Goal: Obtain resource: Download file/media

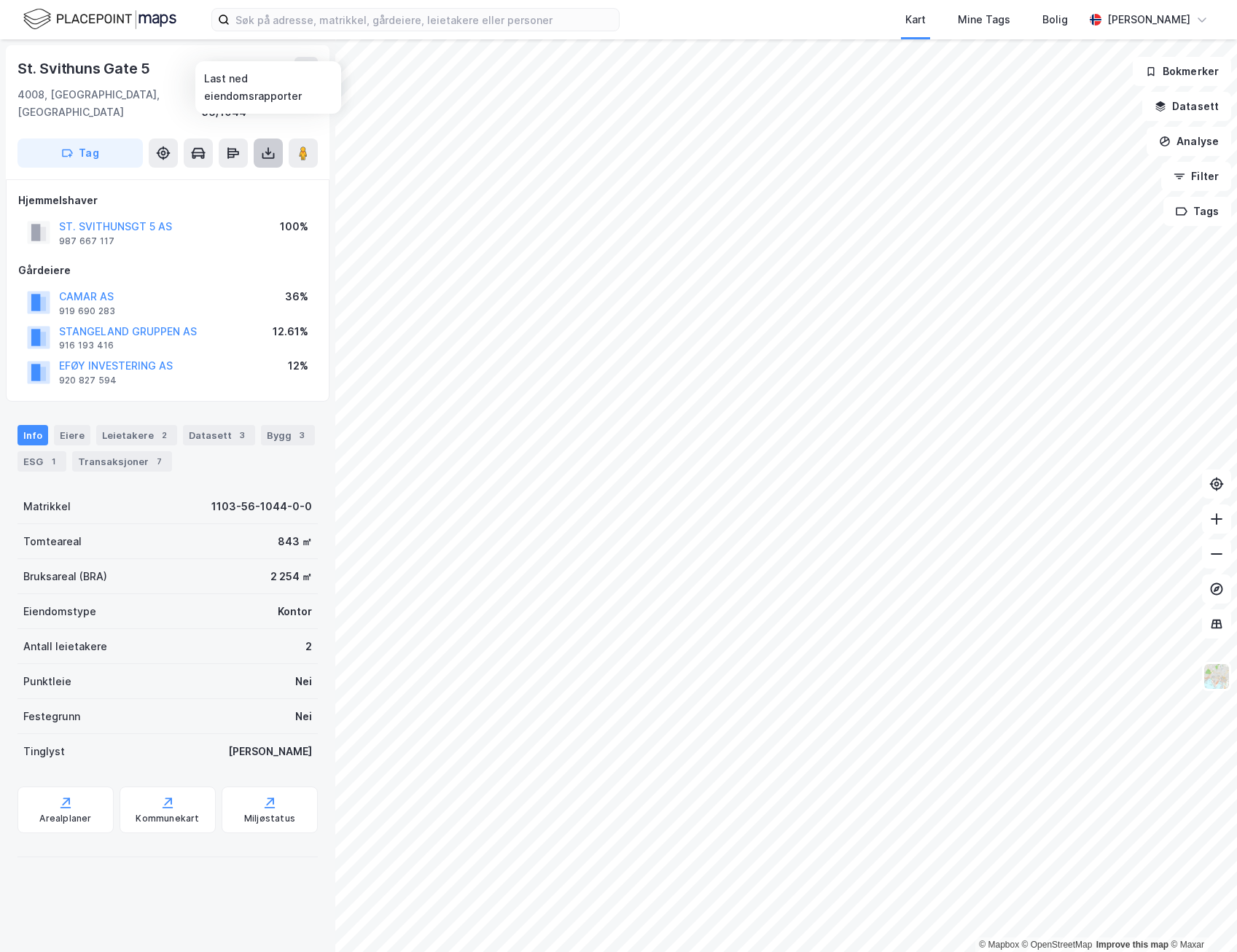
click at [270, 153] on icon at bounding box center [268, 156] width 12 height 6
click at [245, 171] on div "Last ned grunnbok" at bounding box center [205, 182] width 155 height 23
click at [1214, 111] on button "Datasett" at bounding box center [1187, 106] width 89 height 29
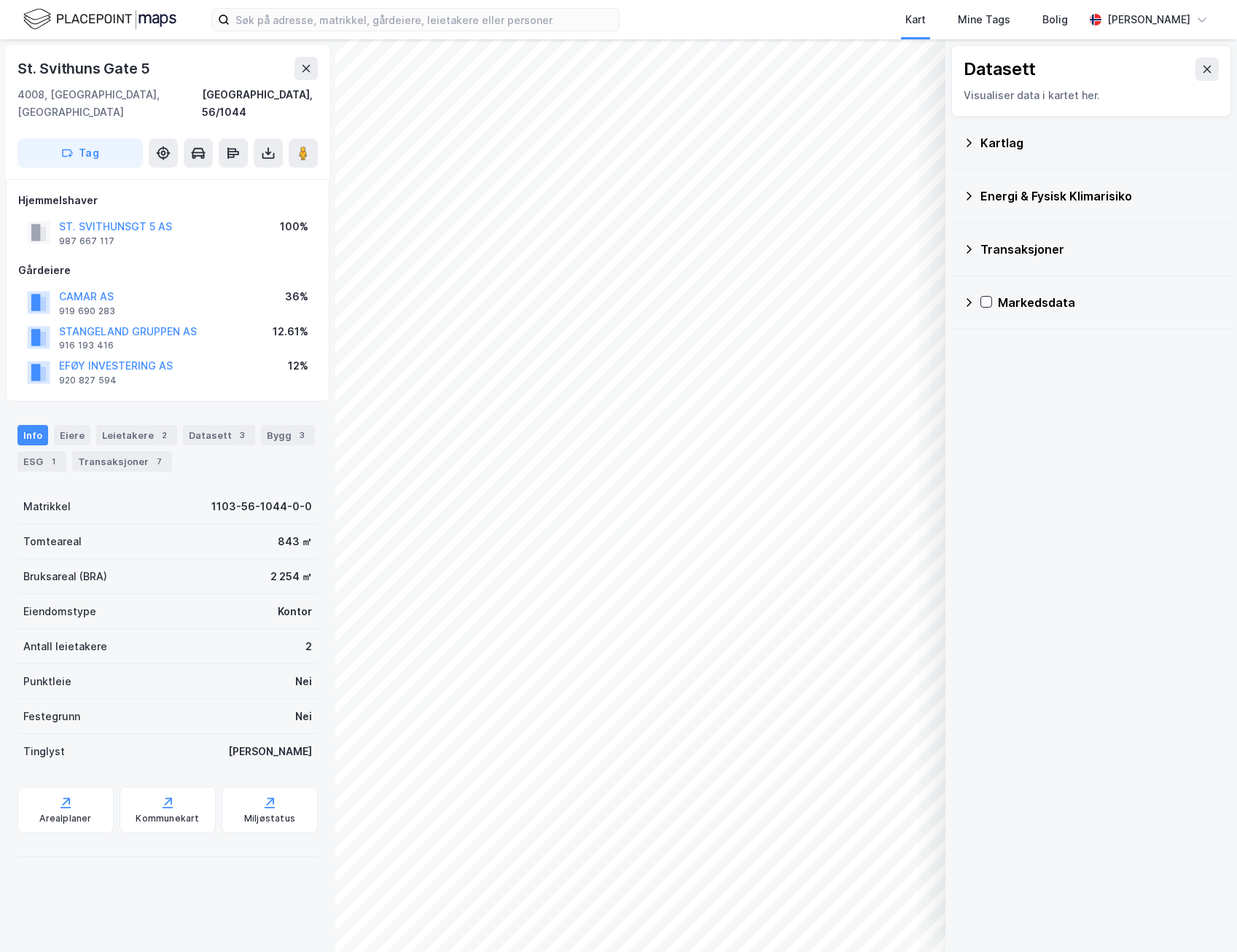
click at [965, 146] on icon at bounding box center [969, 143] width 12 height 12
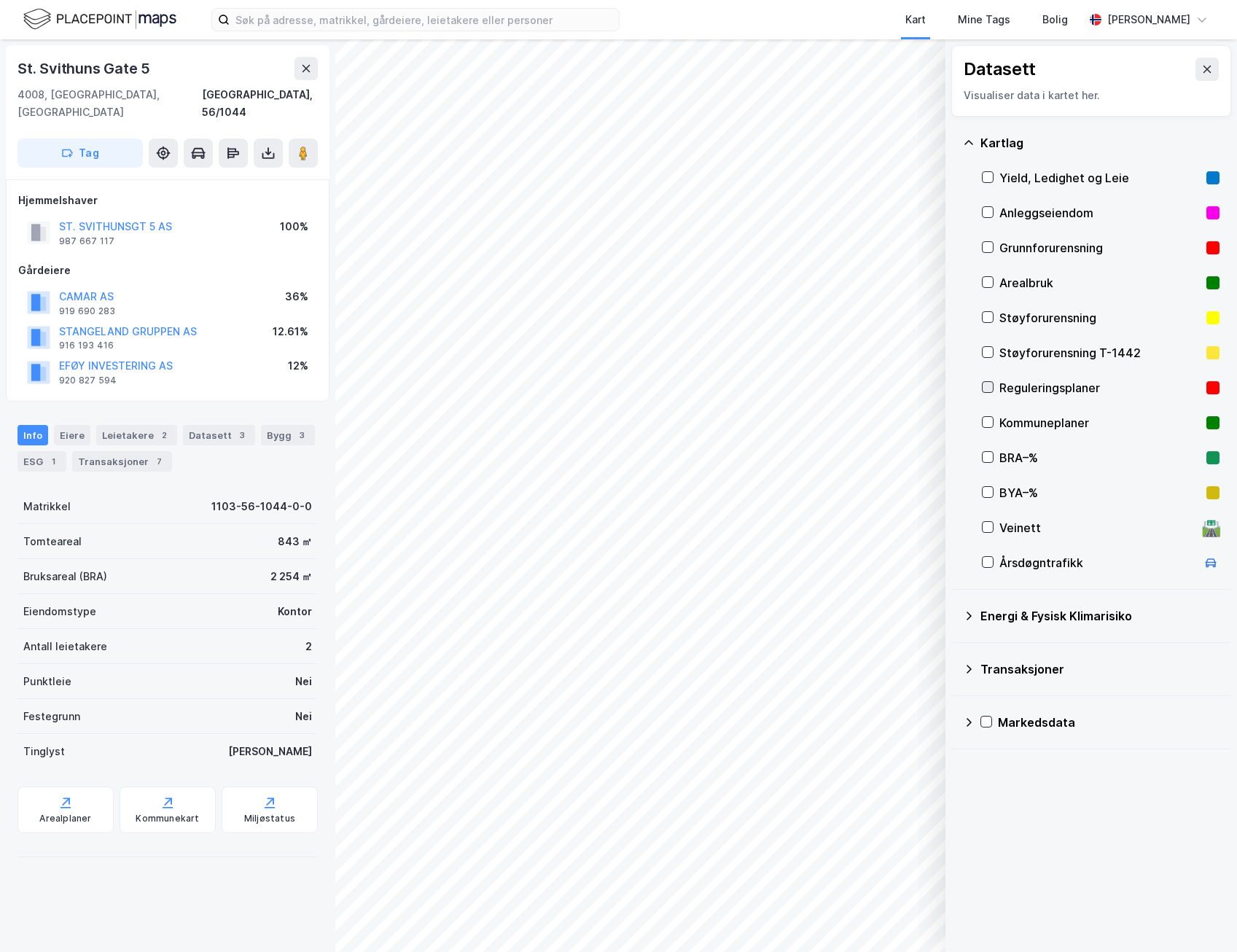
click at [985, 389] on icon at bounding box center [988, 387] width 10 height 10
